Goal: Task Accomplishment & Management: Use online tool/utility

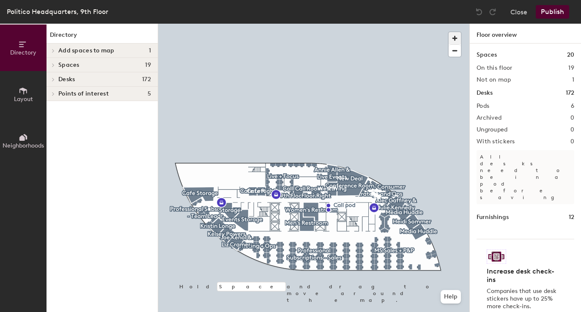
click at [452, 37] on span "button" at bounding box center [454, 38] width 12 height 12
click at [452, 38] on span "button" at bounding box center [454, 38] width 12 height 12
click at [450, 39] on span "button" at bounding box center [454, 38] width 12 height 12
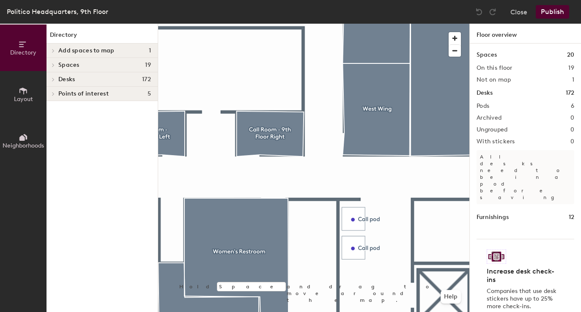
click at [25, 92] on icon at bounding box center [23, 90] width 9 height 9
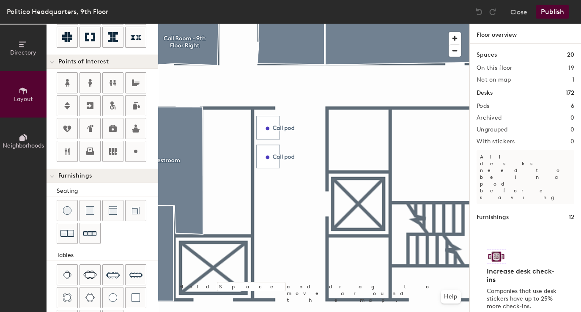
scroll to position [222, 0]
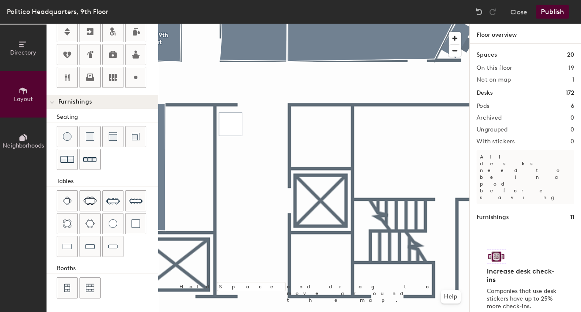
click at [231, 24] on div at bounding box center [313, 24] width 311 height 0
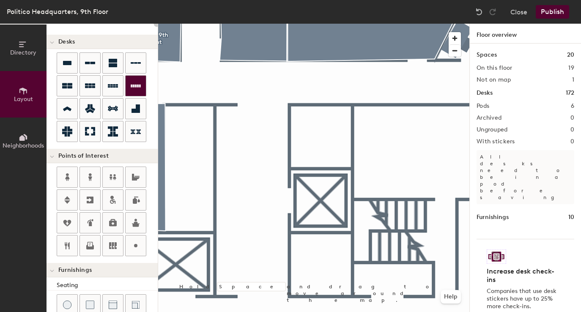
scroll to position [0, 0]
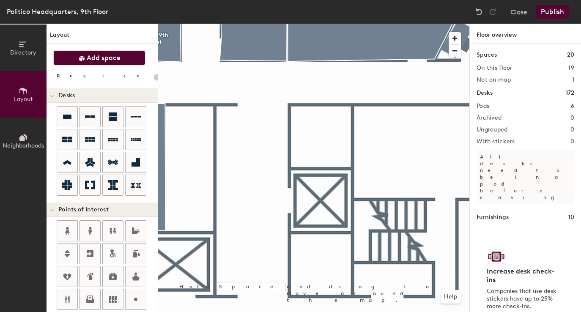
click at [93, 55] on span "Add space" at bounding box center [104, 58] width 34 height 8
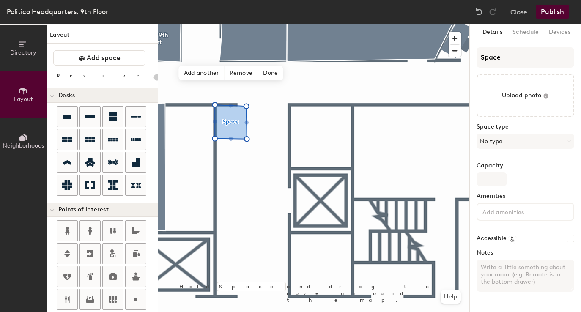
type input "20"
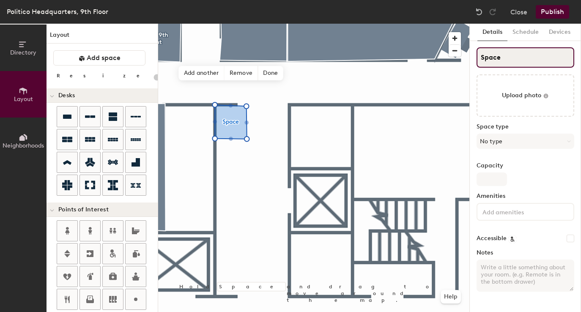
click at [518, 55] on input "Space" at bounding box center [525, 57] width 98 height 20
type input "C"
type input "20"
type input "Ca"
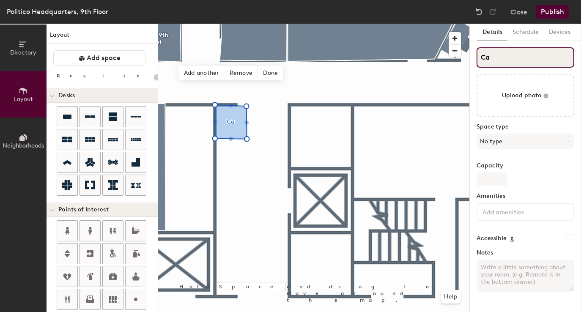
type input "20"
type input "Call"
type input "20"
type input "Call"
type input "20"
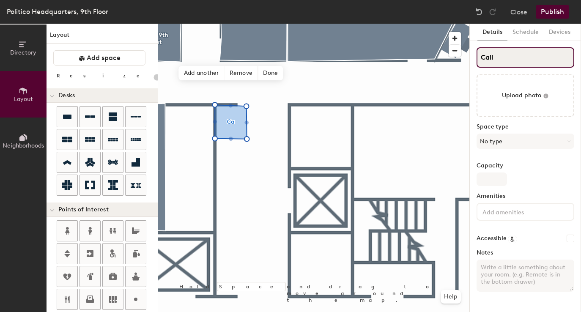
type input "Call P"
type input "20"
type input "Call Pod"
type input "20"
click at [519, 56] on input "Call Pod" at bounding box center [525, 57] width 98 height 20
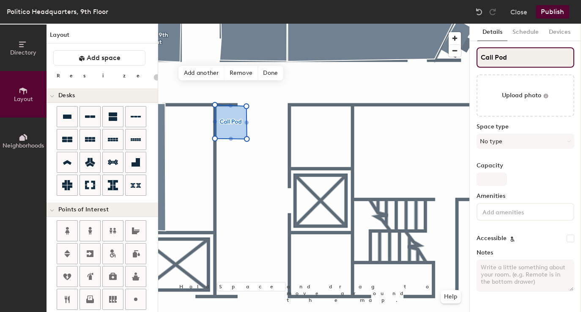
click at [519, 56] on input "Call Pod" at bounding box center [525, 57] width 98 height 20
type input "P"
type input "20"
type input "Phone"
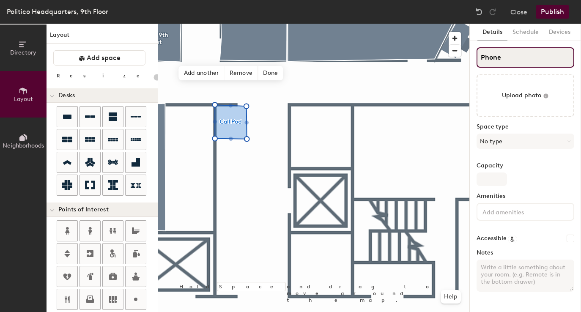
type input "20"
type input "Phone Boo"
type input "20"
type input "Phone Booth"
type input "20"
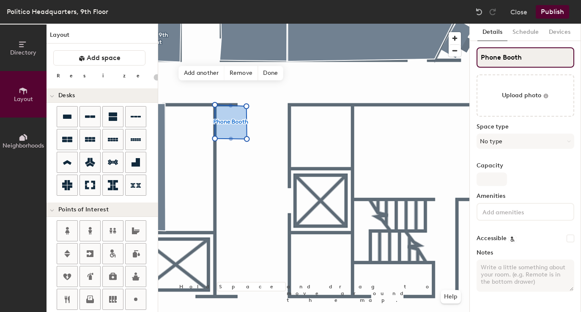
type input "Phone Booth"
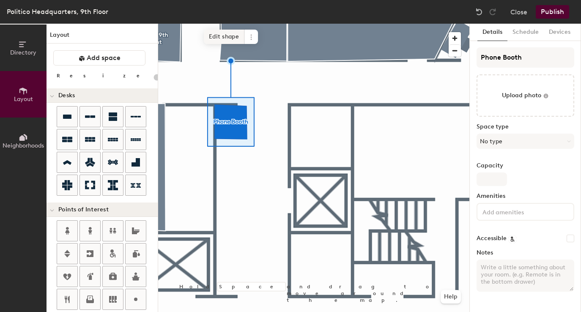
click at [224, 37] on span "Edit shape" at bounding box center [224, 37] width 41 height 14
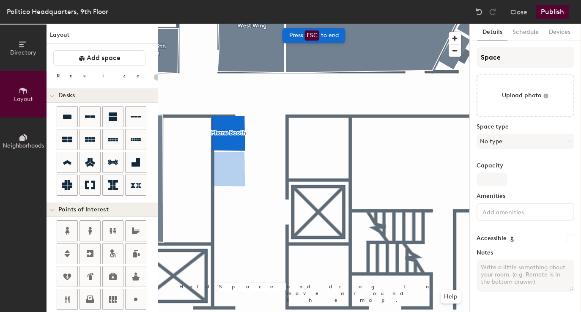
type input "20"
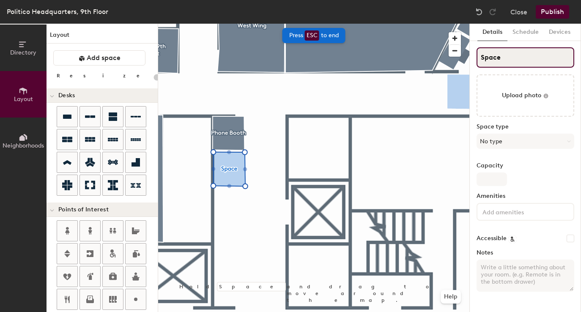
click at [521, 51] on input "Space" at bounding box center [525, 57] width 98 height 20
type input "P"
type input "20"
type input "Phone"
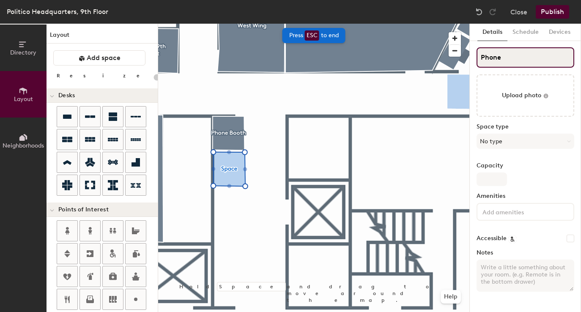
type input "20"
type input "Phone B"
type input "20"
type input "Phone Booth"
type input "20"
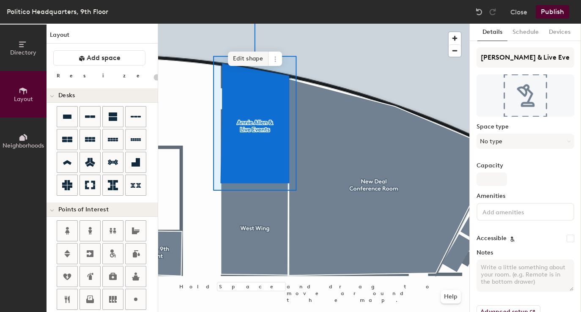
click at [242, 58] on span "Edit shape" at bounding box center [248, 59] width 41 height 14
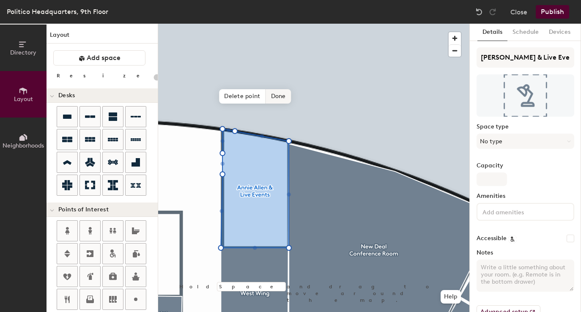
drag, startPoint x: 238, startPoint y: 93, endPoint x: 237, endPoint y: 99, distance: 5.5
click at [238, 93] on span "Delete point" at bounding box center [242, 96] width 46 height 14
click at [247, 95] on span "Delete point" at bounding box center [242, 96] width 46 height 14
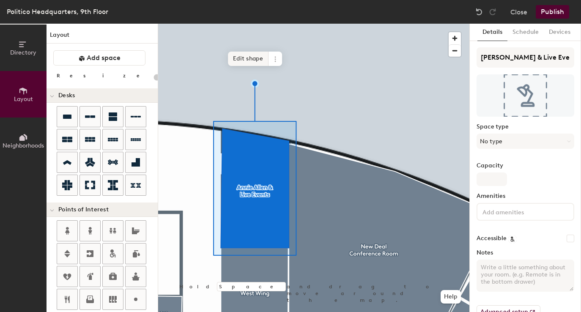
click at [239, 60] on span "Edit shape" at bounding box center [248, 59] width 41 height 14
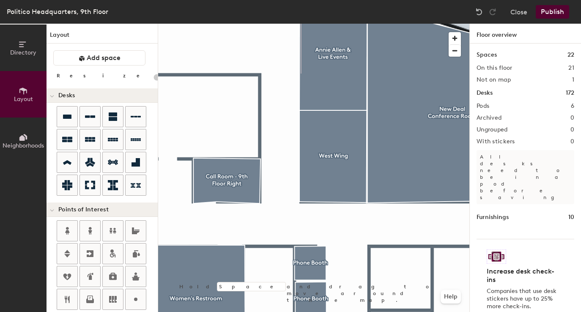
click at [246, 24] on div at bounding box center [313, 24] width 311 height 0
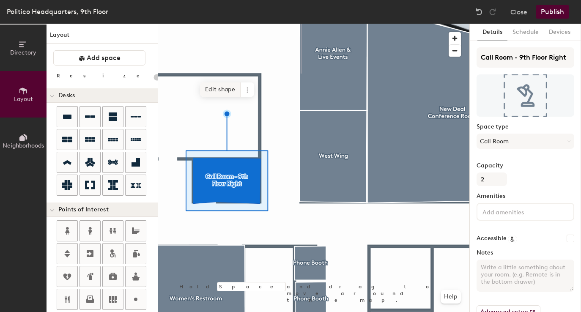
click at [221, 93] on span "Edit shape" at bounding box center [220, 89] width 41 height 14
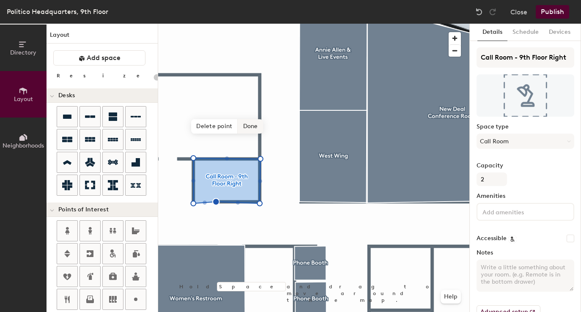
click at [221, 128] on span "Delete point" at bounding box center [214, 126] width 46 height 14
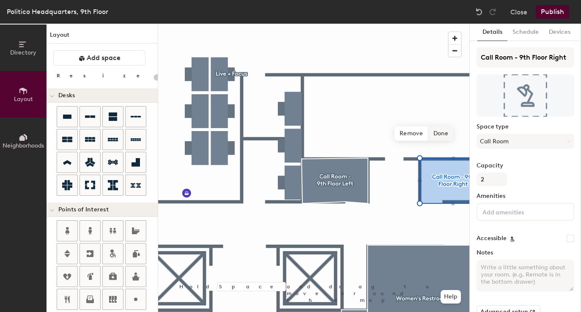
click at [438, 138] on span "Done" at bounding box center [440, 133] width 25 height 14
click at [347, 24] on div at bounding box center [313, 24] width 311 height 0
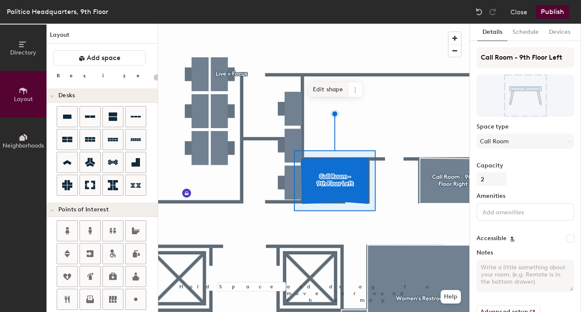
click at [337, 93] on span "Edit shape" at bounding box center [328, 89] width 41 height 14
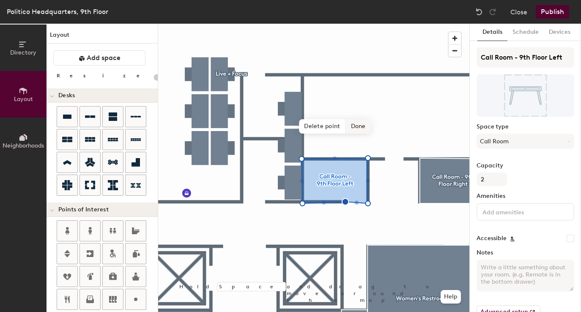
click at [331, 131] on span "Delete point" at bounding box center [322, 126] width 46 height 14
type input "20"
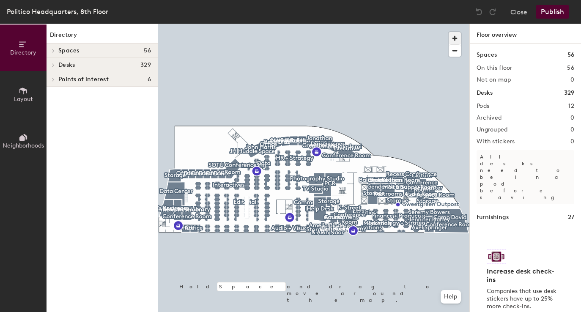
click at [455, 33] on span "button" at bounding box center [454, 38] width 12 height 12
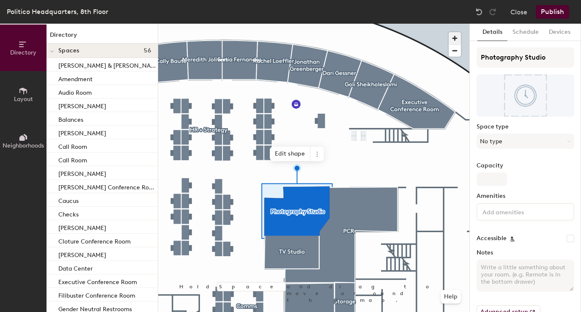
click at [457, 38] on span "button" at bounding box center [454, 38] width 12 height 12
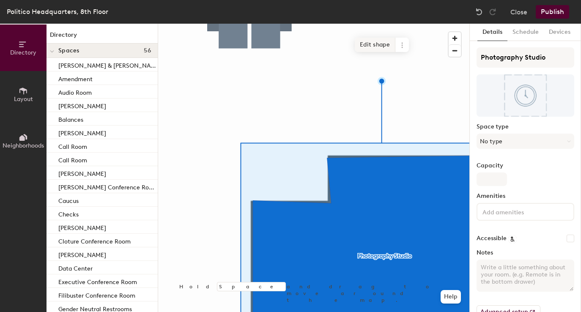
click at [378, 49] on span "Edit shape" at bounding box center [374, 45] width 41 height 14
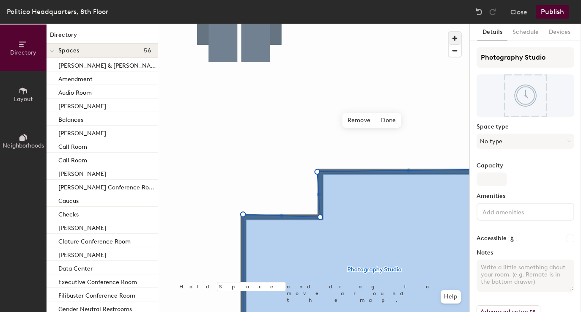
click at [455, 37] on span "button" at bounding box center [454, 38] width 12 height 12
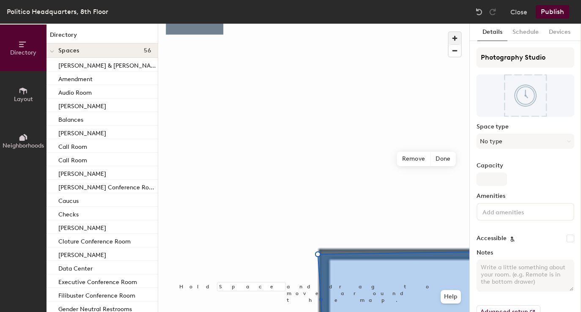
click at [453, 38] on span "button" at bounding box center [454, 38] width 12 height 12
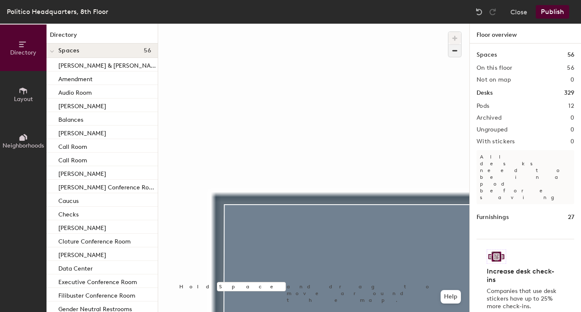
click at [457, 51] on span "button" at bounding box center [454, 51] width 12 height 12
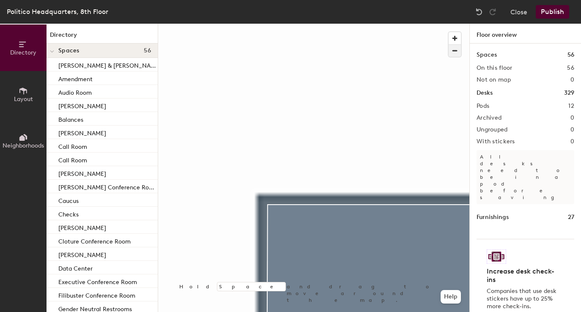
click at [457, 51] on span "button" at bounding box center [454, 51] width 12 height 12
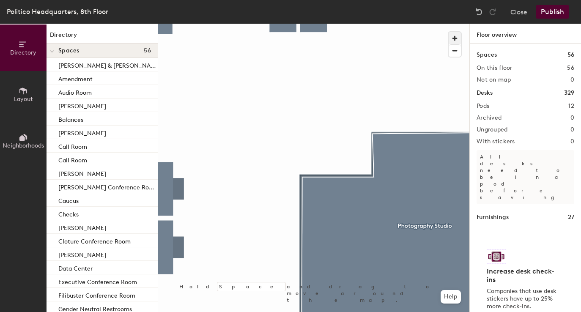
click at [457, 34] on span "button" at bounding box center [454, 38] width 12 height 12
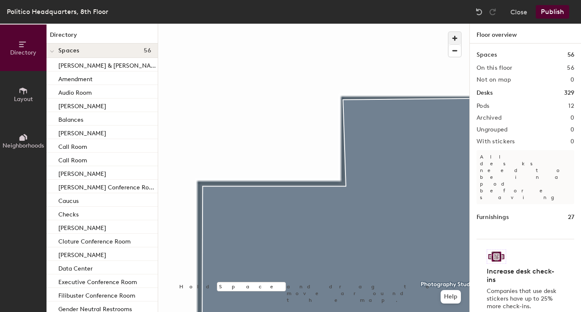
click at [453, 35] on span "button" at bounding box center [454, 38] width 12 height 12
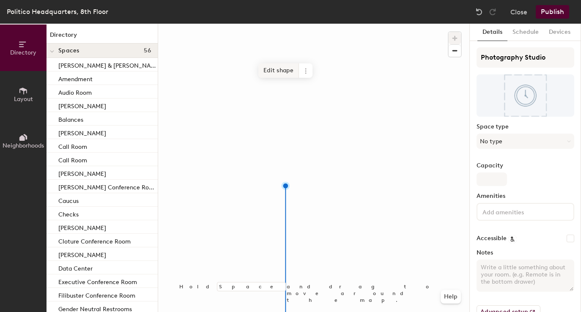
click at [281, 71] on span "Edit shape" at bounding box center [278, 70] width 41 height 14
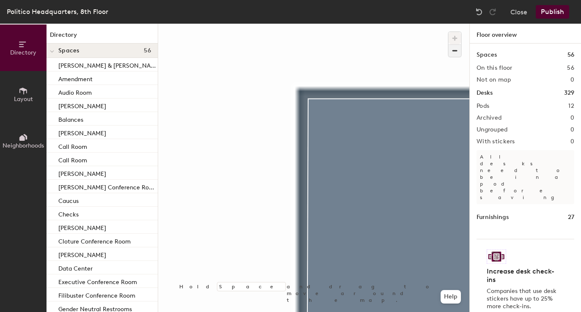
click at [453, 52] on span "button" at bounding box center [454, 51] width 12 height 12
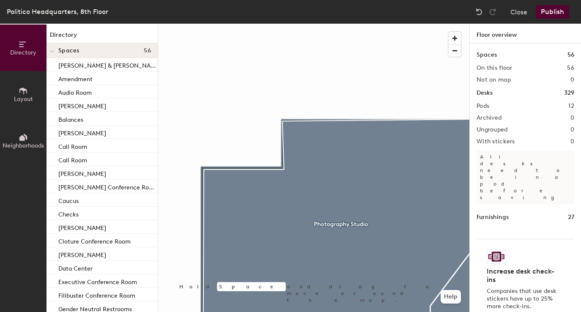
click at [301, 24] on div at bounding box center [313, 24] width 311 height 0
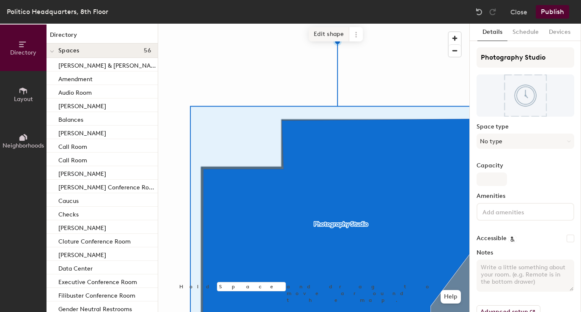
click at [330, 37] on span "Edit shape" at bounding box center [328, 34] width 41 height 14
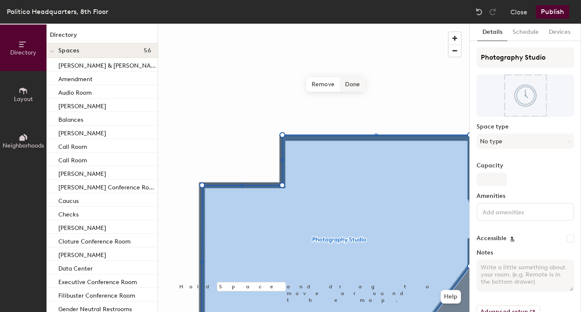
click at [352, 84] on span "Done" at bounding box center [352, 84] width 25 height 14
click at [253, 24] on div at bounding box center [313, 24] width 311 height 0
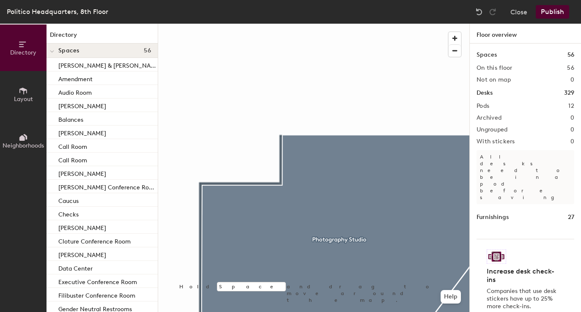
drag, startPoint x: 22, startPoint y: 93, endPoint x: 45, endPoint y: 87, distance: 24.0
click at [22, 93] on icon at bounding box center [23, 90] width 9 height 9
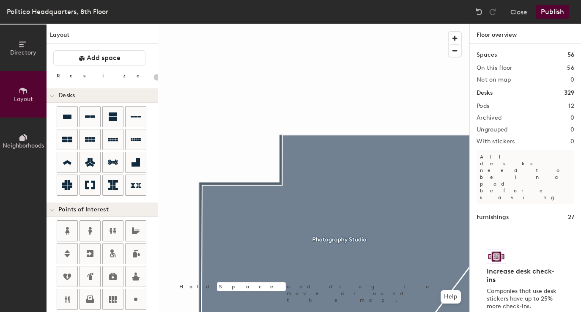
drag, startPoint x: 92, startPoint y: 60, endPoint x: 133, endPoint y: 79, distance: 45.2
click at [92, 60] on span "Add space" at bounding box center [104, 58] width 34 height 8
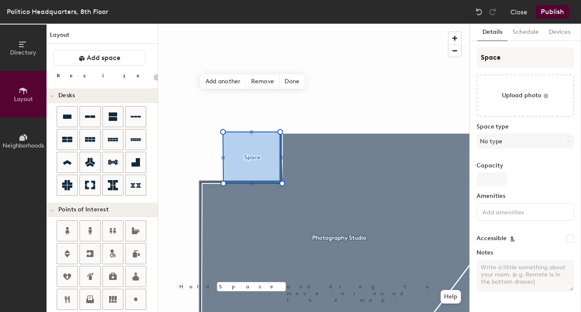
type input "20"
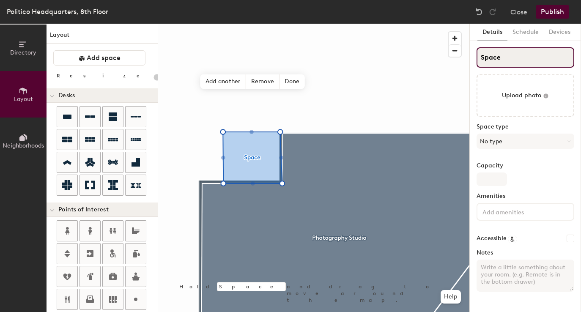
click at [507, 57] on input "Space" at bounding box center [525, 57] width 98 height 20
type input "P"
type input "20"
type input "Phone"
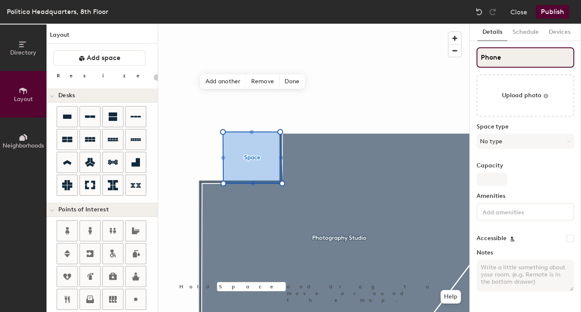
type input "20"
type input "Phone Booth"
type input "20"
type input "Phone Booth"
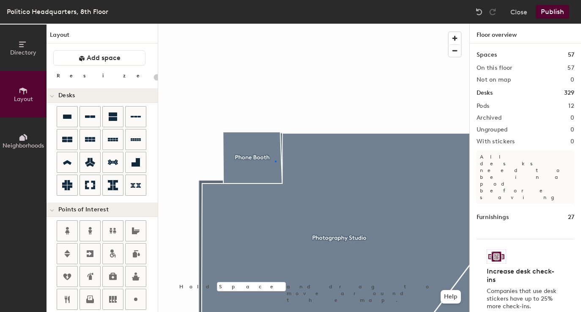
click at [275, 24] on div at bounding box center [313, 24] width 311 height 0
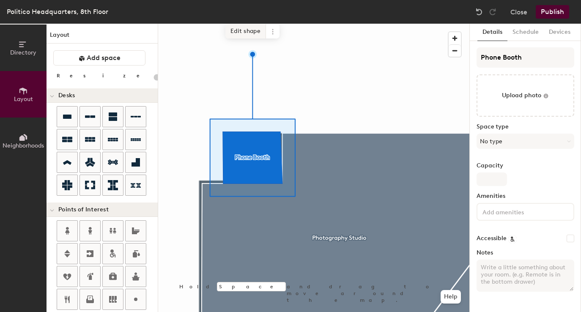
click at [251, 32] on span "Edit shape" at bounding box center [245, 31] width 41 height 14
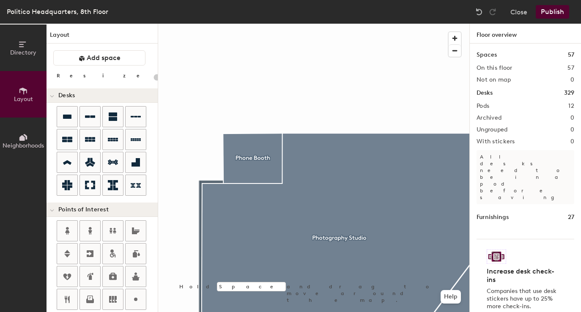
click at [247, 24] on div at bounding box center [313, 24] width 311 height 0
click at [455, 52] on span "button" at bounding box center [454, 51] width 12 height 12
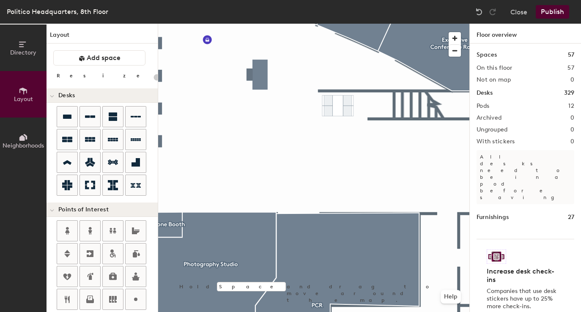
click at [343, 24] on div at bounding box center [313, 24] width 311 height 0
click at [373, 24] on div at bounding box center [313, 24] width 311 height 0
click at [313, 24] on div at bounding box center [313, 24] width 311 height 0
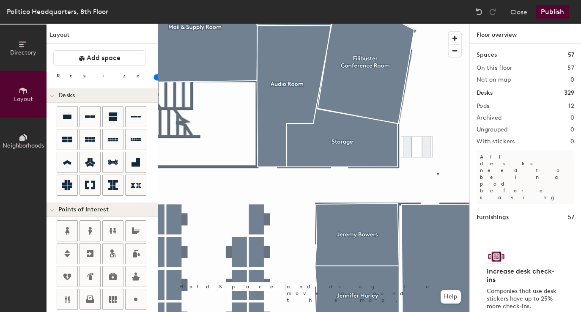
click at [437, 24] on div at bounding box center [313, 24] width 311 height 0
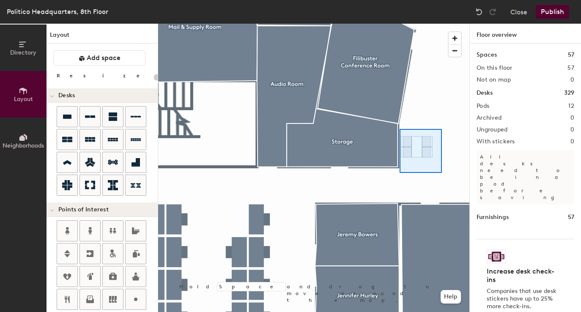
click at [399, 24] on div at bounding box center [313, 24] width 311 height 0
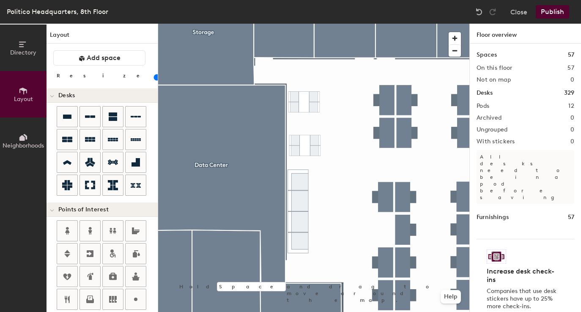
click at [328, 24] on div at bounding box center [313, 24] width 311 height 0
click at [298, 24] on div at bounding box center [313, 24] width 311 height 0
click at [300, 24] on div at bounding box center [313, 24] width 311 height 0
click at [307, 24] on div at bounding box center [313, 24] width 311 height 0
click at [343, 24] on div at bounding box center [313, 24] width 311 height 0
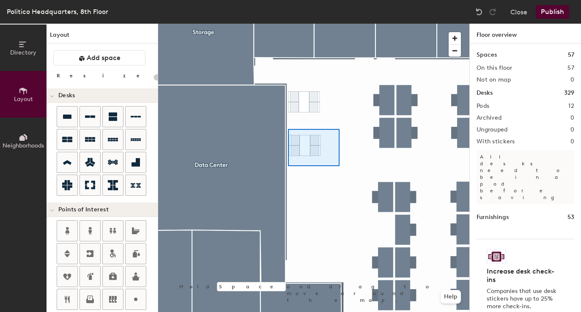
click at [288, 24] on div at bounding box center [313, 24] width 311 height 0
click at [331, 24] on div at bounding box center [313, 24] width 311 height 0
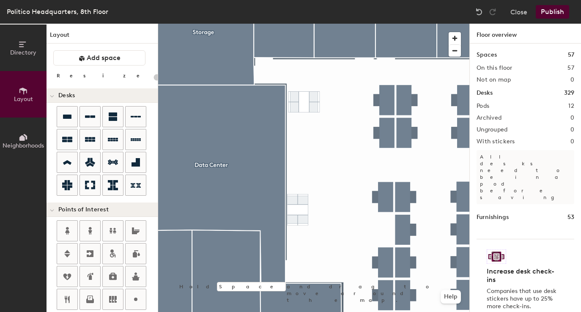
type input "20"
click at [285, 24] on div at bounding box center [313, 24] width 311 height 0
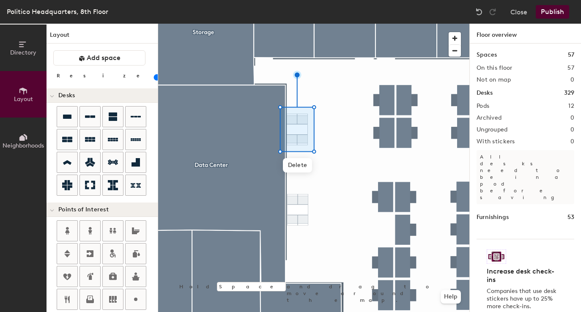
click at [334, 24] on div at bounding box center [313, 24] width 311 height 0
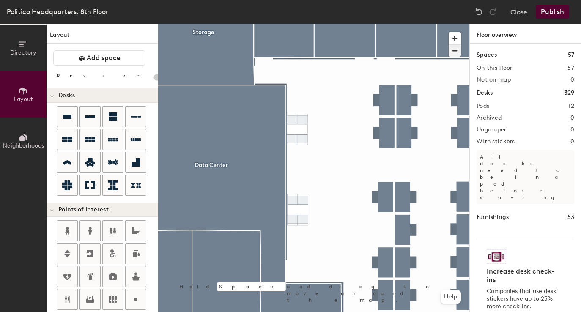
click at [452, 52] on span "button" at bounding box center [454, 51] width 12 height 12
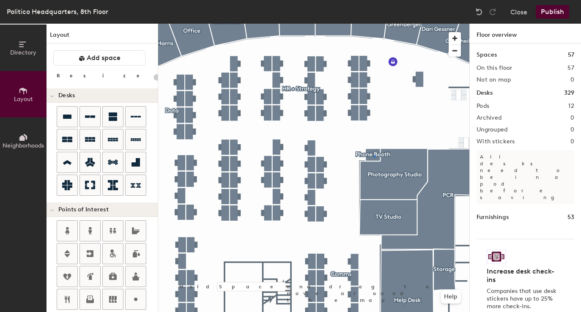
click at [373, 24] on div at bounding box center [313, 24] width 311 height 0
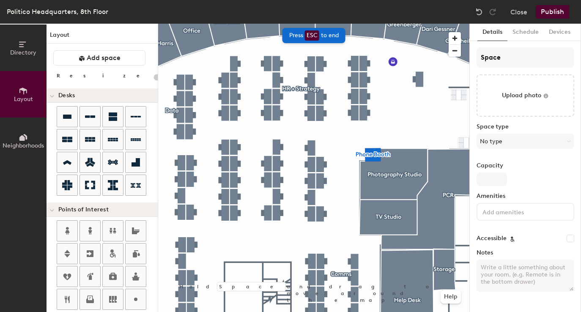
type input "20"
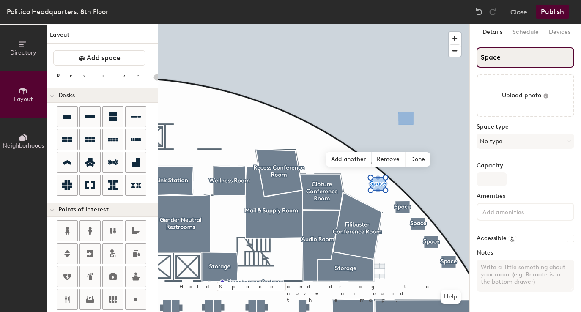
click at [504, 57] on input "Space" at bounding box center [525, 57] width 98 height 20
type input "P"
type input "20"
type input "Phone"
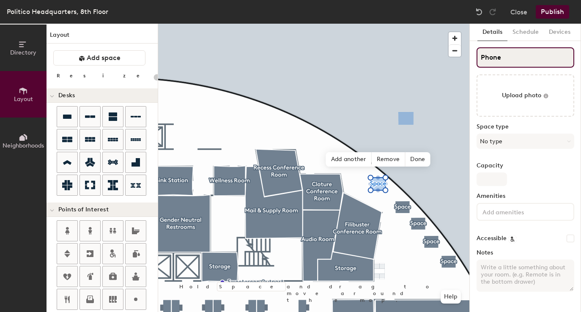
type input "20"
type input "Phone Boot"
type input "20"
type input "Phone Booth"
type input "20"
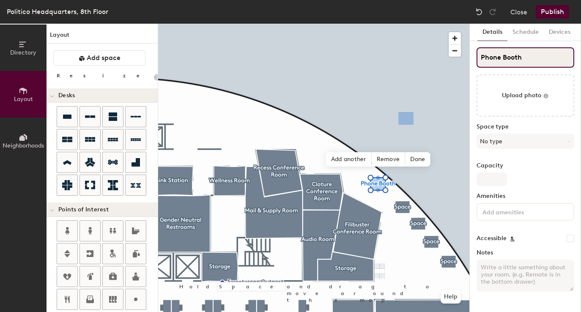
type input "Phone Booth"
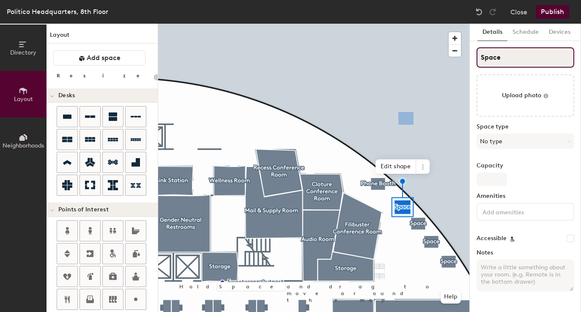
click at [500, 55] on input "Space" at bounding box center [525, 57] width 98 height 20
type input "20"
click at [500, 55] on input "Space" at bounding box center [525, 57] width 98 height 20
type input "P"
type input "20"
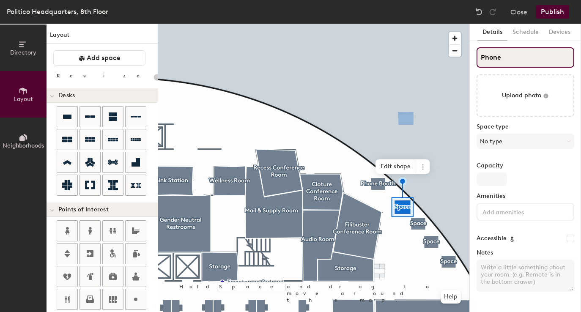
type input "Phone"
type input "20"
type input "Phone Booth"
type input "20"
type input "Phone Booth"
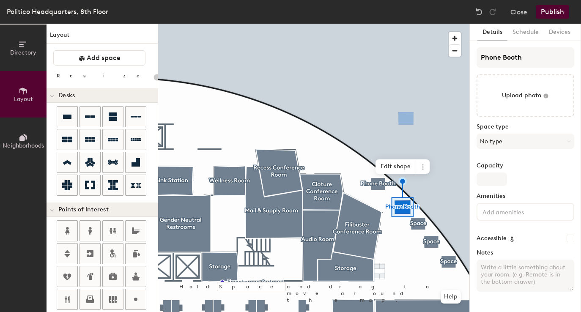
click at [435, 24] on div at bounding box center [313, 24] width 311 height 0
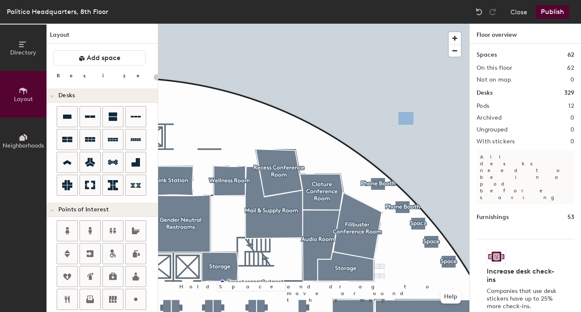
click at [422, 24] on div at bounding box center [313, 24] width 311 height 0
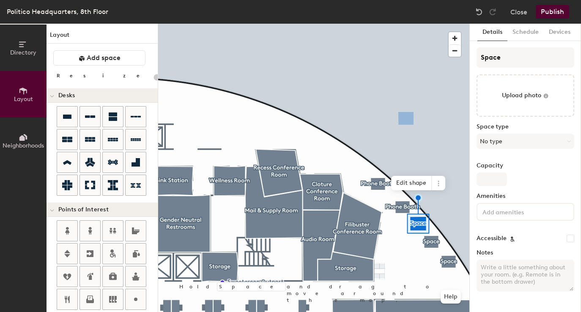
type input "20"
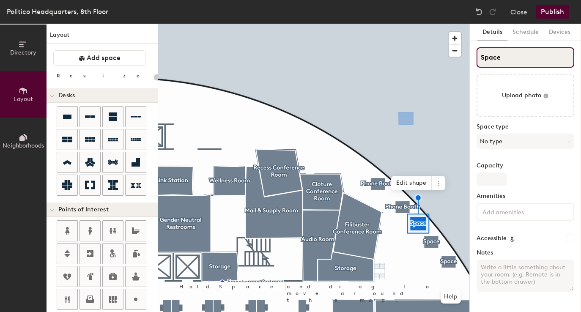
click at [498, 60] on input "Space" at bounding box center [525, 57] width 98 height 20
type input "P"
type input "20"
type input "Phone"
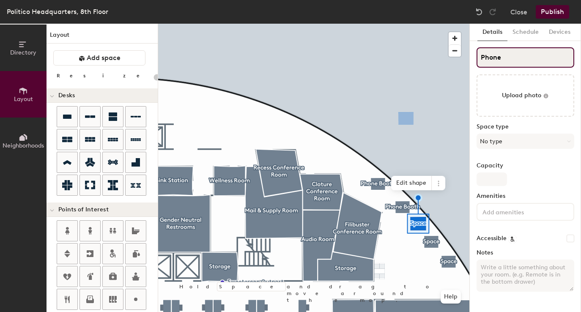
type input "20"
type input "Phone Bo"
type input "20"
type input "Phone Booth"
type input "20"
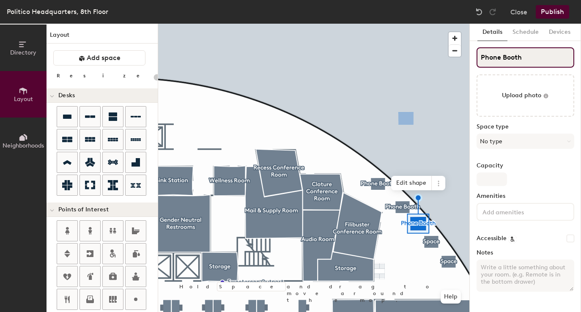
type input "Phone Booth"
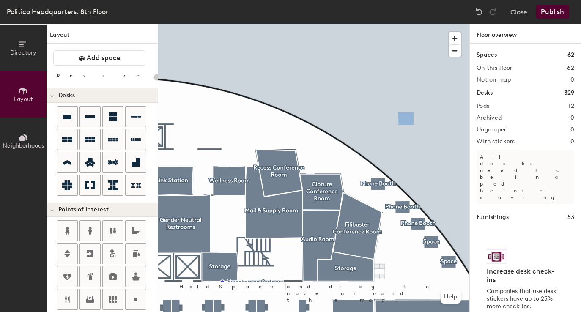
click at [429, 24] on div at bounding box center [313, 24] width 311 height 0
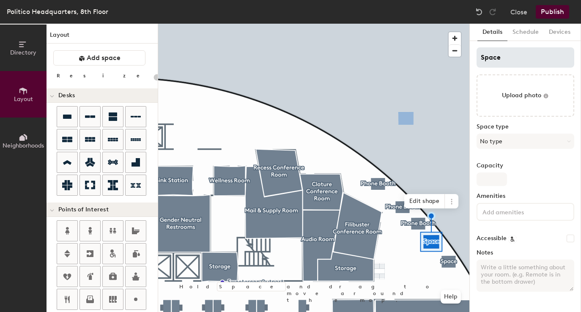
type input "20"
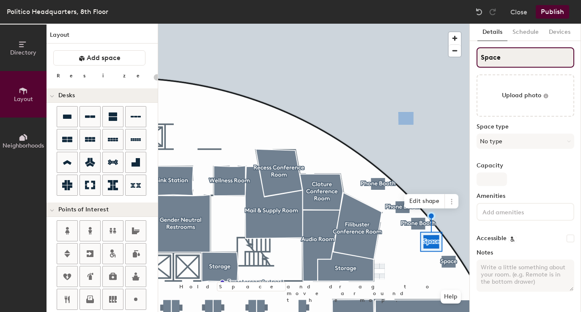
click at [505, 52] on input "Space" at bounding box center [525, 57] width 98 height 20
type input "P"
type input "20"
type input "Phone"
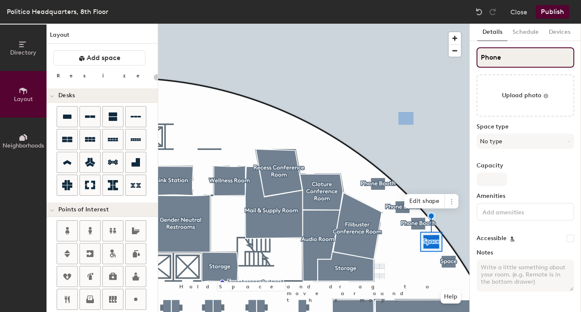
type input "20"
type input "Phone Booth"
type input "20"
type input "Phone Booth"
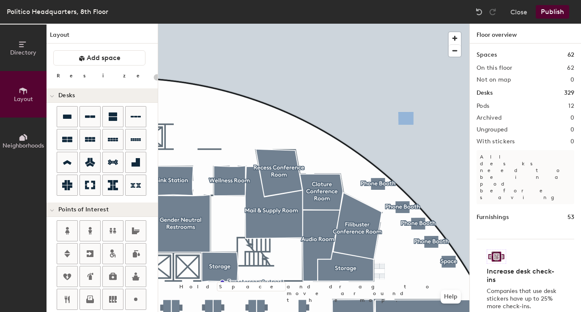
click at [449, 24] on div at bounding box center [313, 24] width 311 height 0
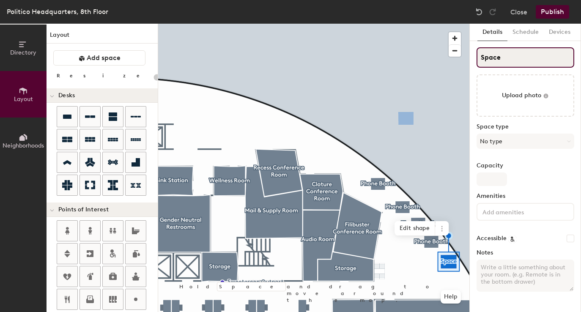
click at [509, 61] on input "Space" at bounding box center [525, 57] width 98 height 20
type input "20"
click at [509, 61] on input "Space" at bounding box center [525, 57] width 98 height 20
type input "P"
type input "20"
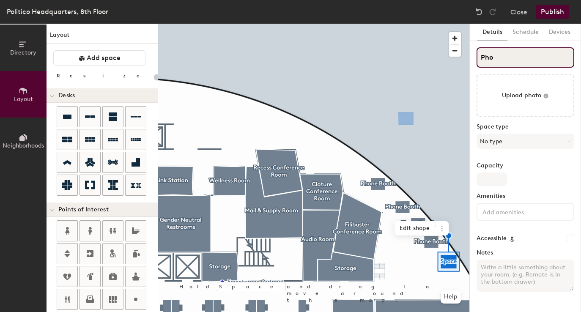
type input "Phon"
type input "20"
type input "Phone"
type input "20"
type input "Phone bo"
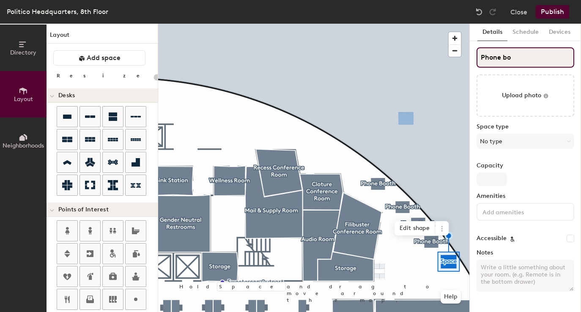
type input "20"
type input "Phone booth"
type input "20"
type input "Phone boo"
type input "20"
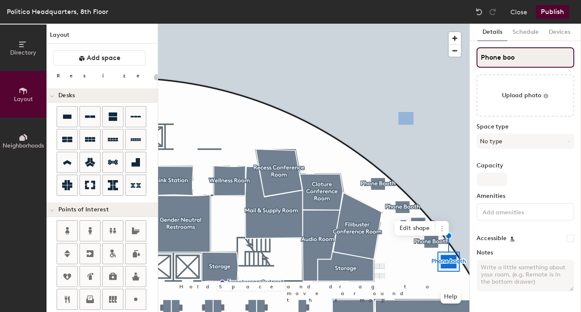
type input "Phone bo"
type input "20"
type input "Phone"
type input "20"
type input "Phone B"
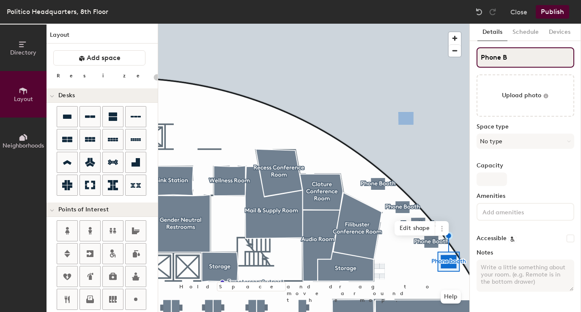
type input "20"
type input "Phone Bo"
type input "20"
type input "Phone Boo"
type input "20"
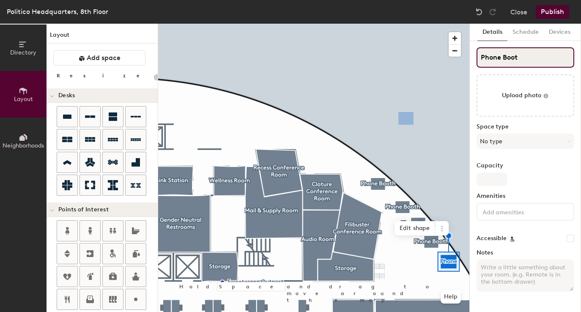
type input "Phone Booth"
type input "20"
type input "Phone Booth"
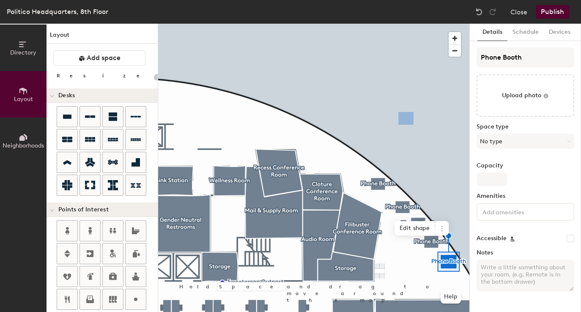
click at [394, 24] on div at bounding box center [313, 24] width 311 height 0
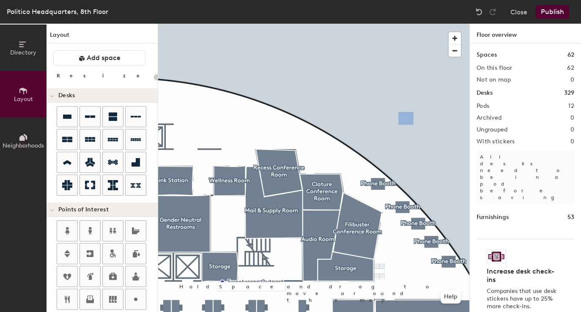
click at [374, 24] on div at bounding box center [313, 24] width 311 height 0
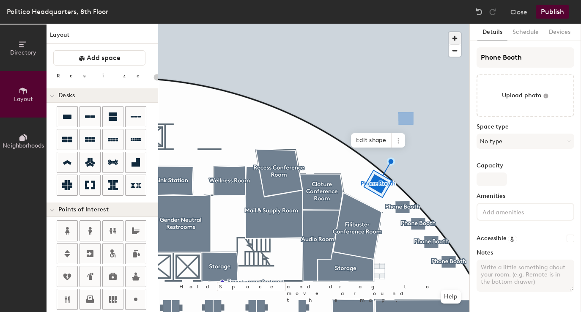
click at [452, 36] on span "button" at bounding box center [454, 38] width 12 height 12
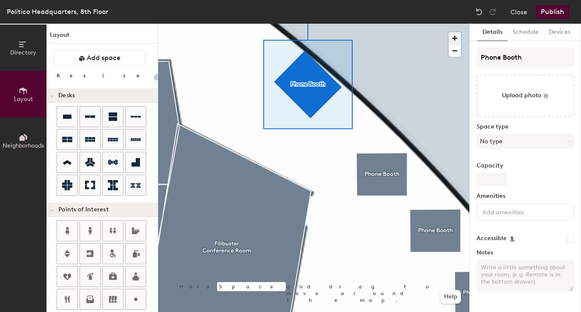
click at [342, 24] on div at bounding box center [313, 24] width 311 height 0
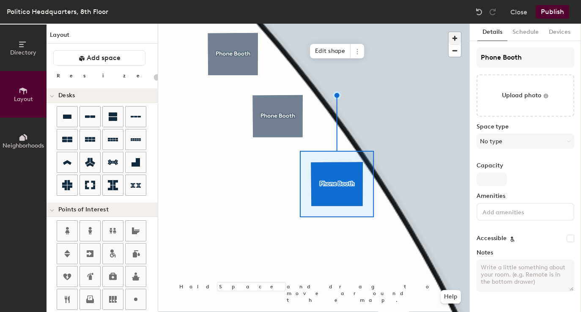
type input "20"
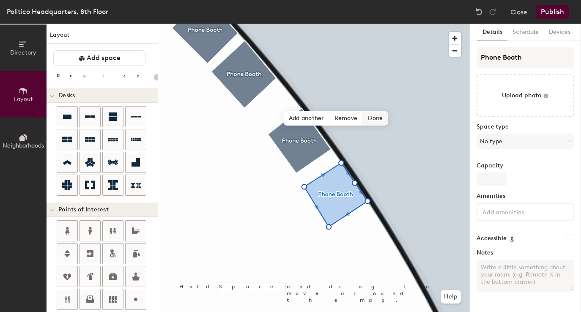
click at [371, 119] on span "Done" at bounding box center [375, 118] width 25 height 14
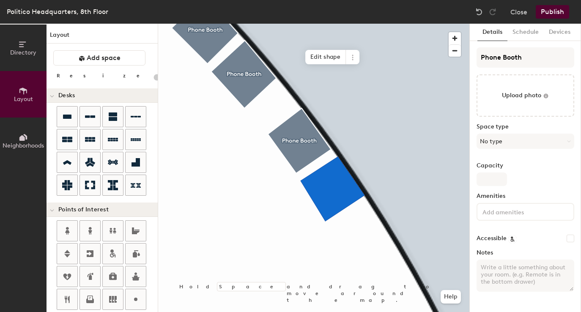
click at [392, 24] on div at bounding box center [313, 24] width 311 height 0
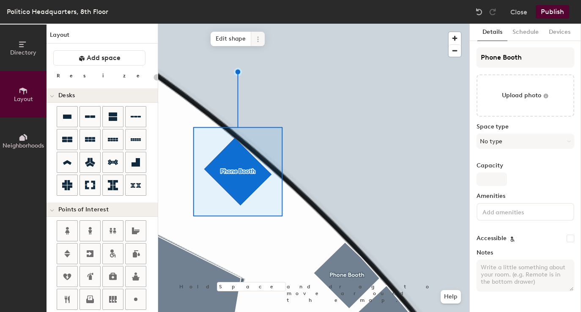
drag, startPoint x: 233, startPoint y: 33, endPoint x: 253, endPoint y: 93, distance: 63.2
click at [233, 33] on span "Edit shape" at bounding box center [230, 39] width 41 height 14
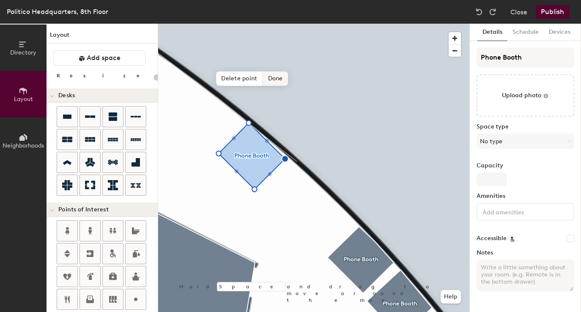
click at [277, 79] on span "Done" at bounding box center [275, 78] width 25 height 14
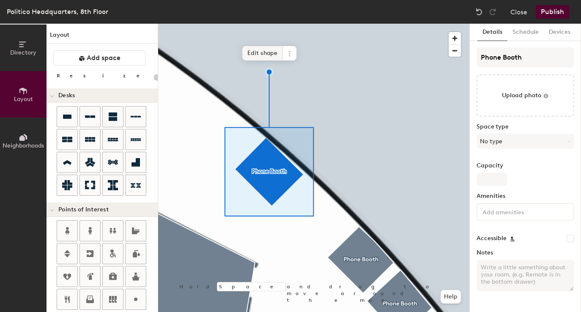
click at [267, 52] on span "Edit shape" at bounding box center [262, 53] width 41 height 14
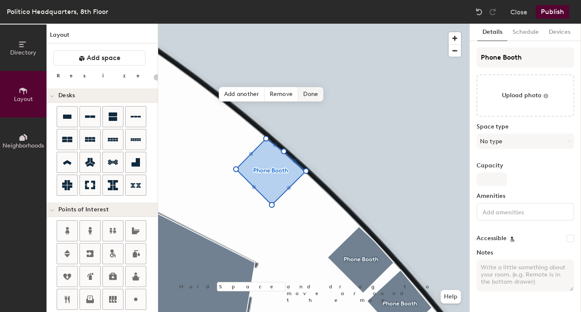
click at [310, 95] on span "Done" at bounding box center [310, 94] width 25 height 14
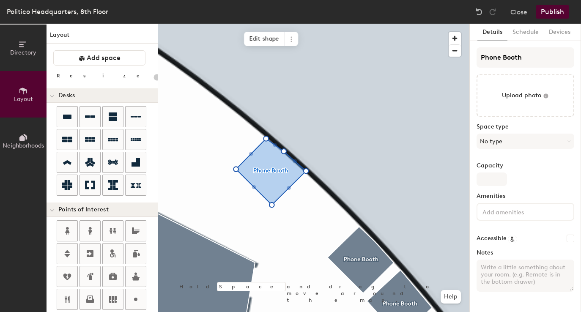
click at [367, 24] on div at bounding box center [313, 24] width 311 height 0
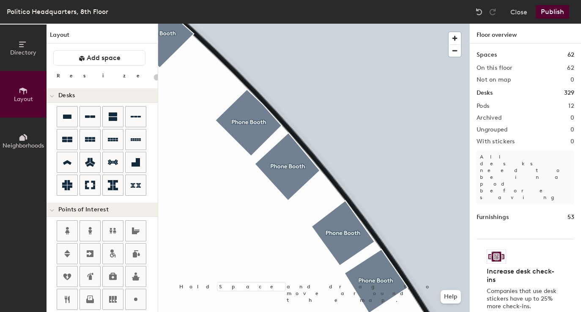
click at [552, 14] on button "Publish" at bounding box center [551, 12] width 33 height 14
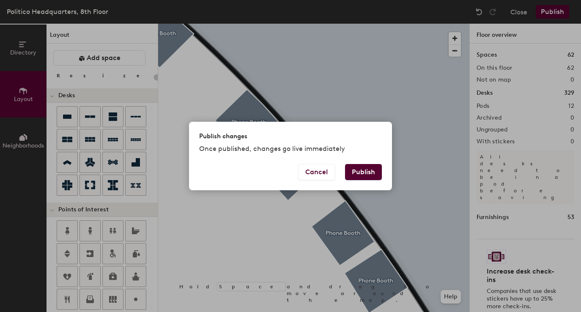
click at [371, 171] on button "Publish" at bounding box center [363, 172] width 37 height 16
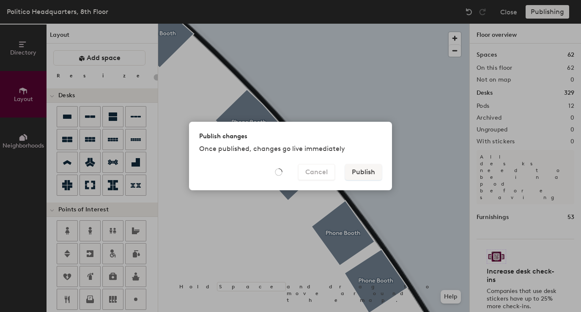
type input "20"
